Goal: Task Accomplishment & Management: Use online tool/utility

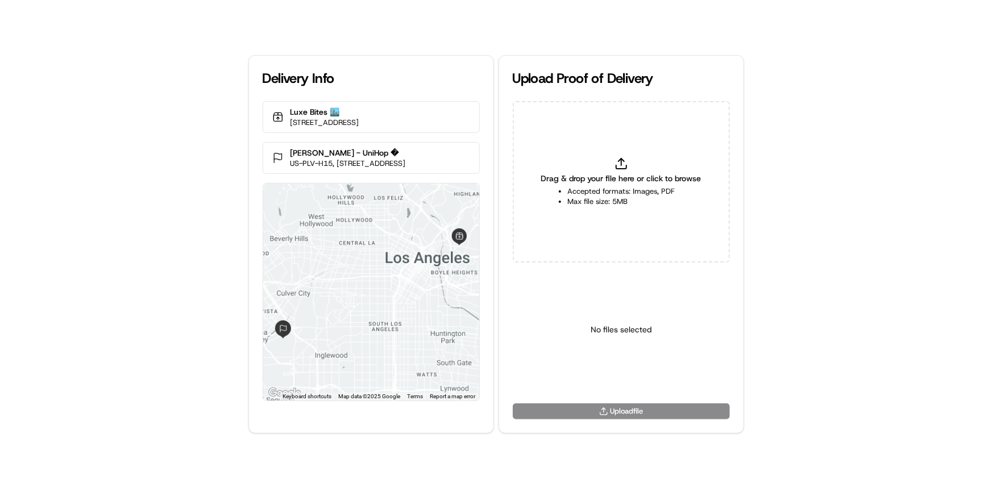
click at [634, 213] on div "Drag & drop your file here or click to browse Accepted formats: Images, PDF Max…" at bounding box center [621, 181] width 217 height 161
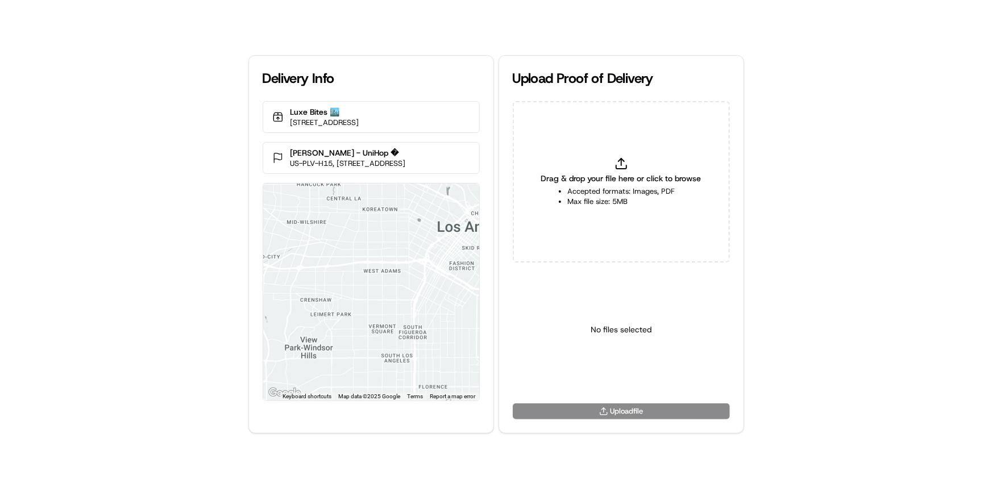
type input "C:\fakepath\HandedToCustomer (1).png"
click at [638, 381] on body "Delivery Info Luxe Bites 🏙️ 3317 N Mission Rd k1, Los Angeles, CA 90031, USA Al…" at bounding box center [496, 244] width 992 height 488
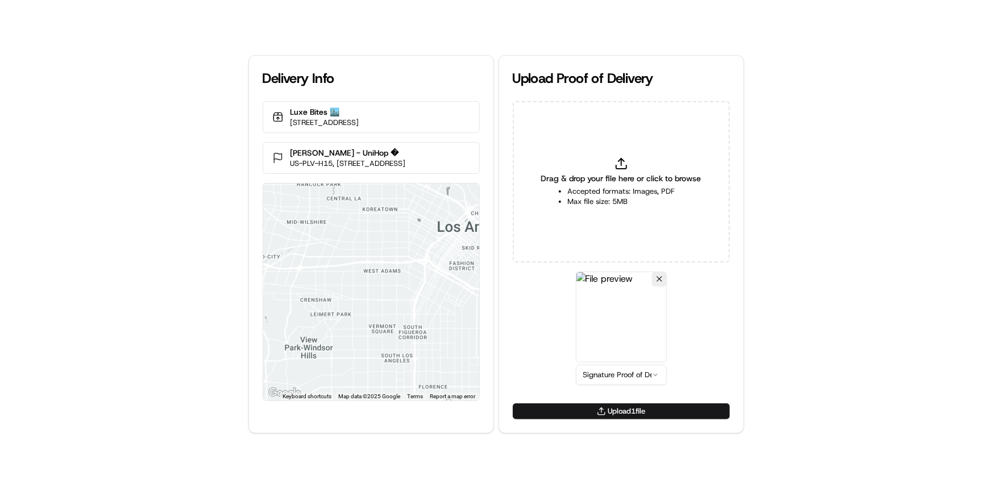
click at [654, 417] on button "Upload 1 file" at bounding box center [621, 412] width 217 height 16
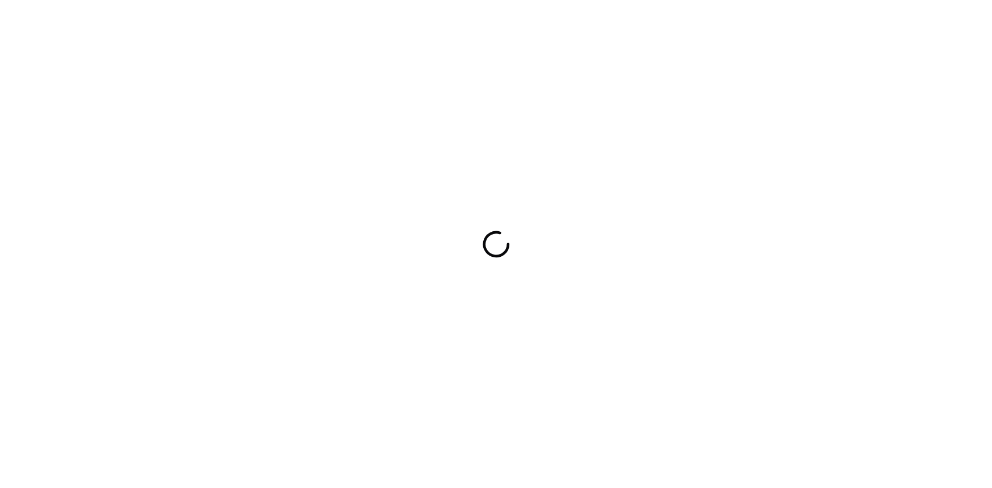
click at [0, 207] on div at bounding box center [496, 244] width 992 height 488
